Goal: Information Seeking & Learning: Find specific fact

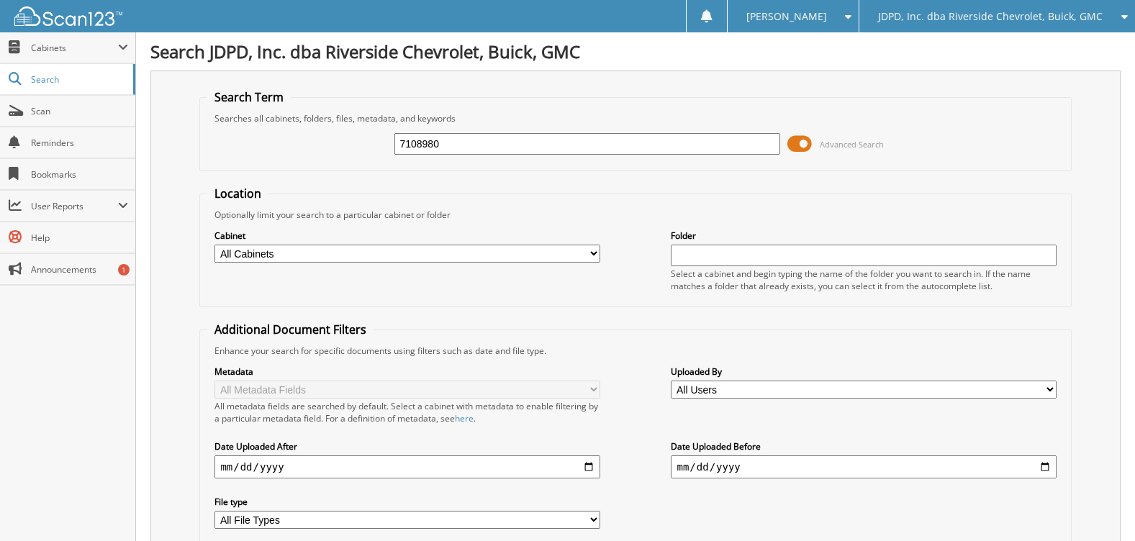
type input "7108980"
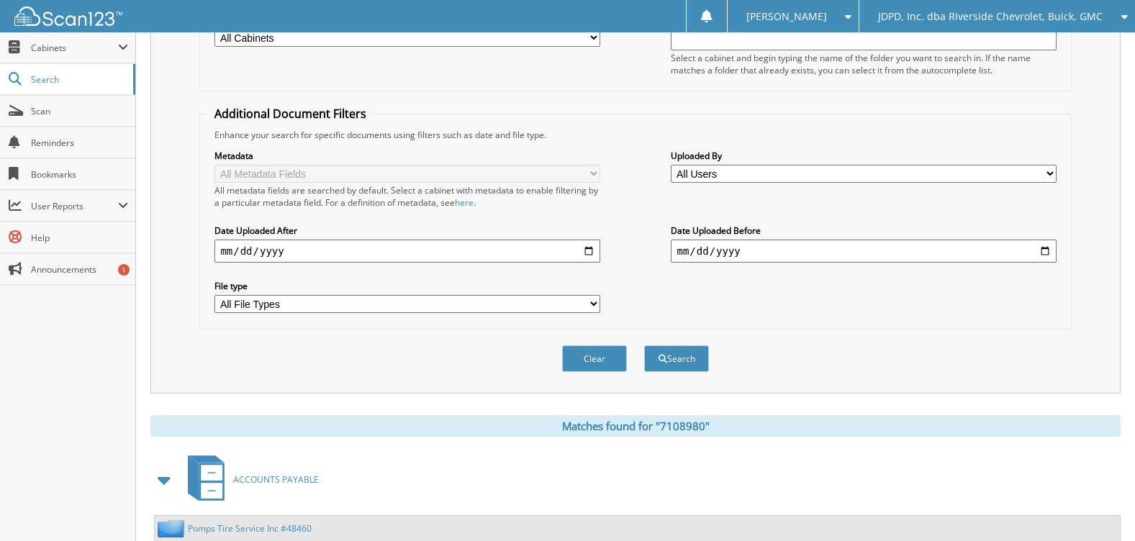
scroll to position [375, 0]
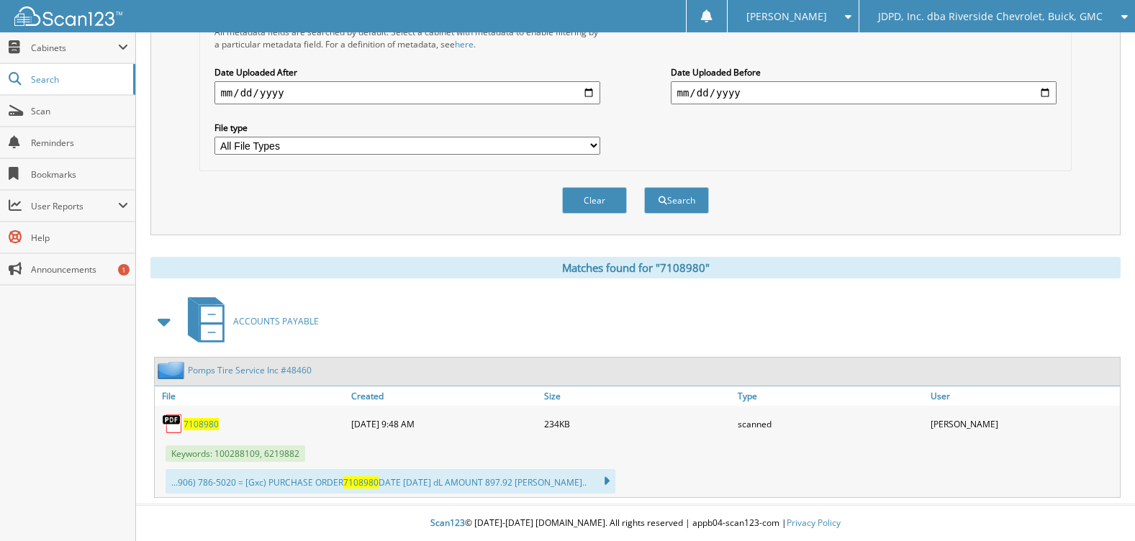
click at [204, 424] on span "7108980" at bounding box center [201, 424] width 35 height 12
click at [382, 259] on div "Matches found for "7108980"" at bounding box center [635, 268] width 971 height 22
